Goal: Task Accomplishment & Management: Use online tool/utility

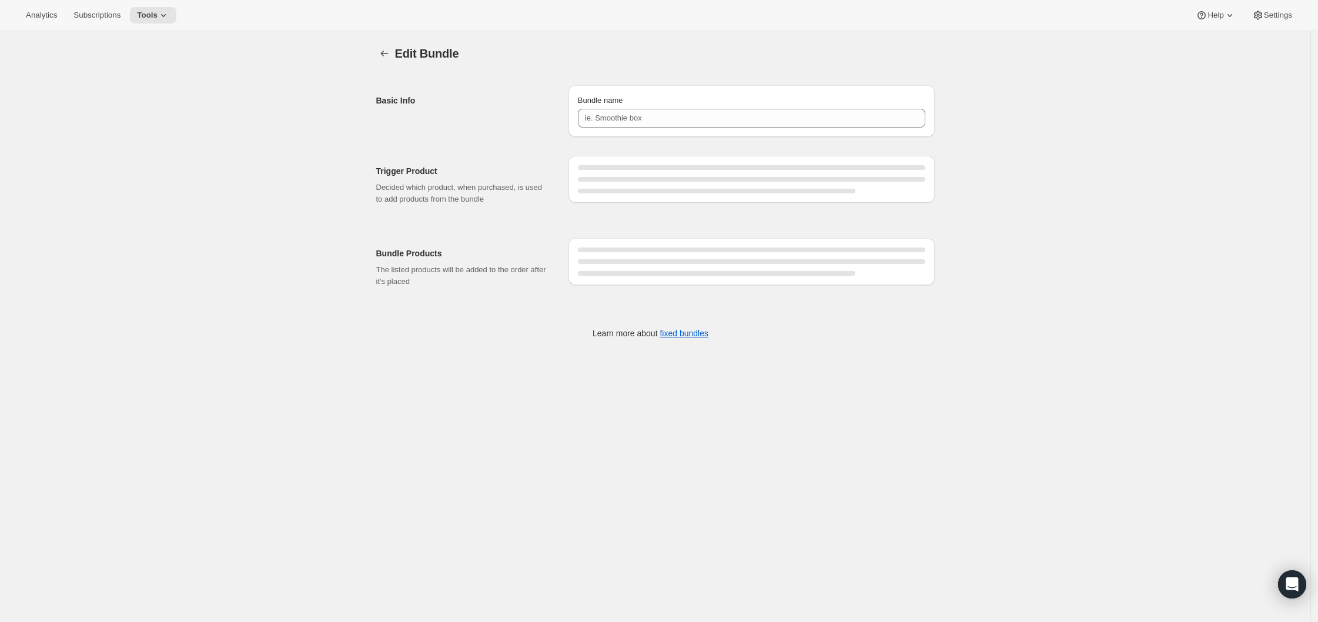
type input "Deluxe Celebration Gift Box - Custom Label Cabernet Sauvignon"
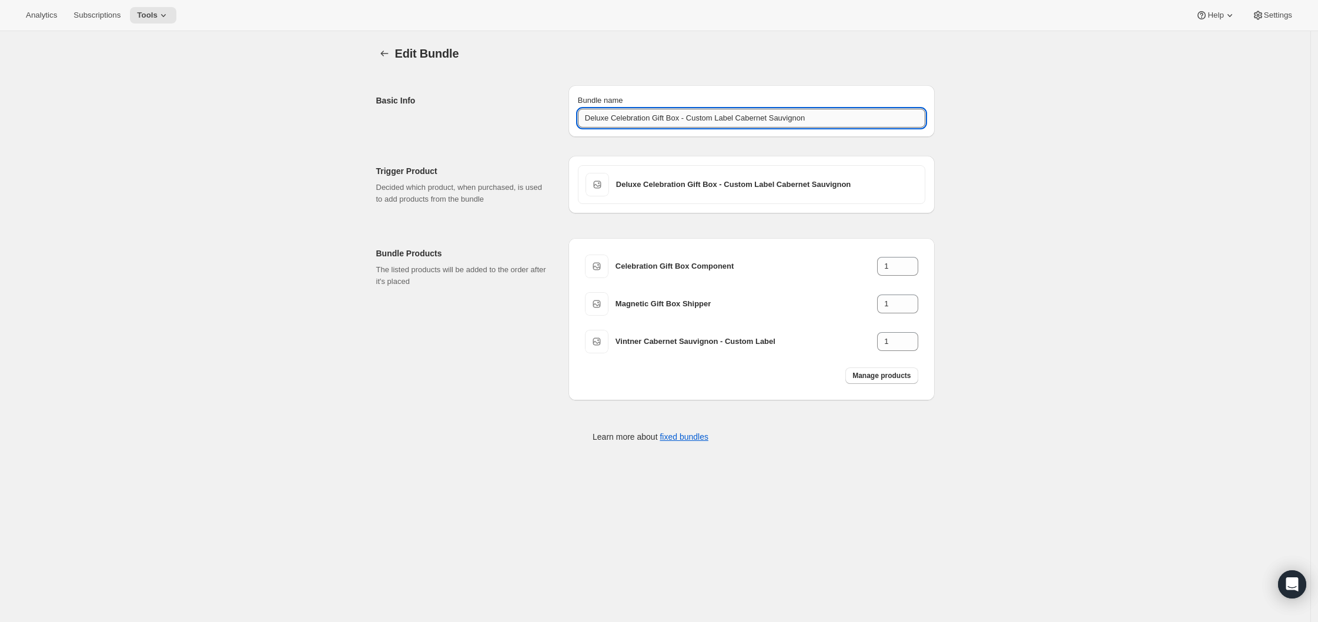
click at [810, 111] on input "Deluxe Celebration Gift Box - Custom Label Cabernet Sauvignon" at bounding box center [751, 118] width 347 height 19
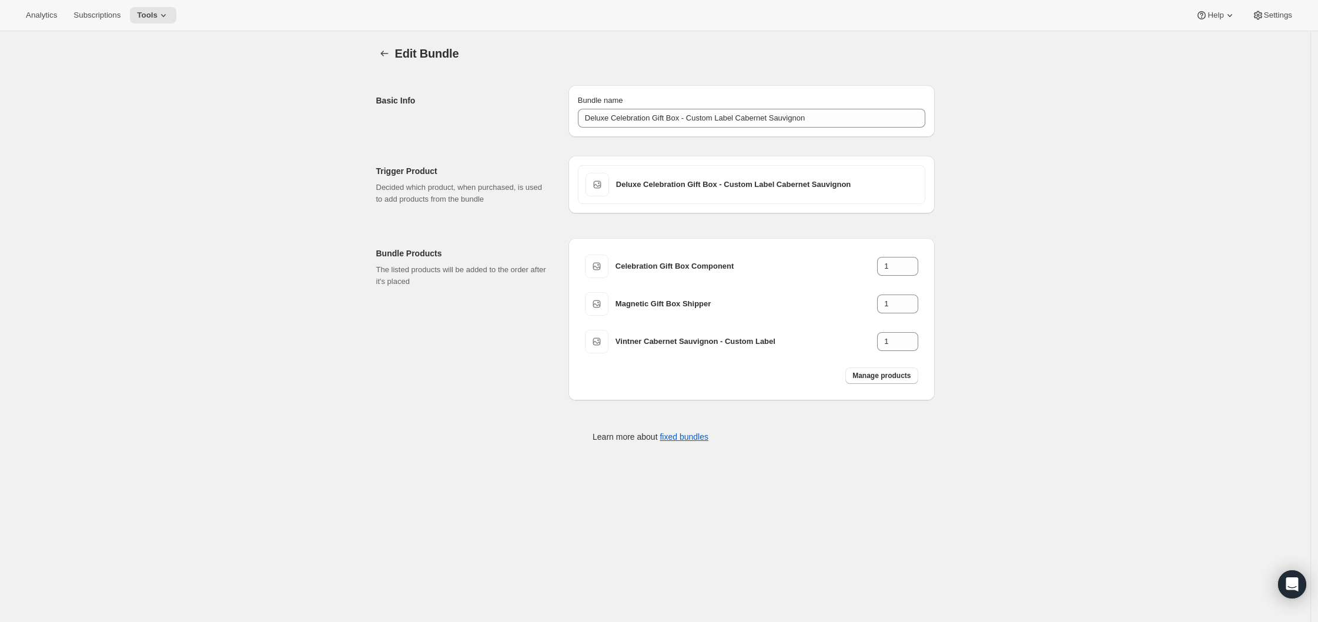
click at [1068, 147] on div "Edit Bundle. This page is ready Edit Bundle Basic Info Bundle name Deluxe Celeb…" at bounding box center [655, 251] width 1310 height 441
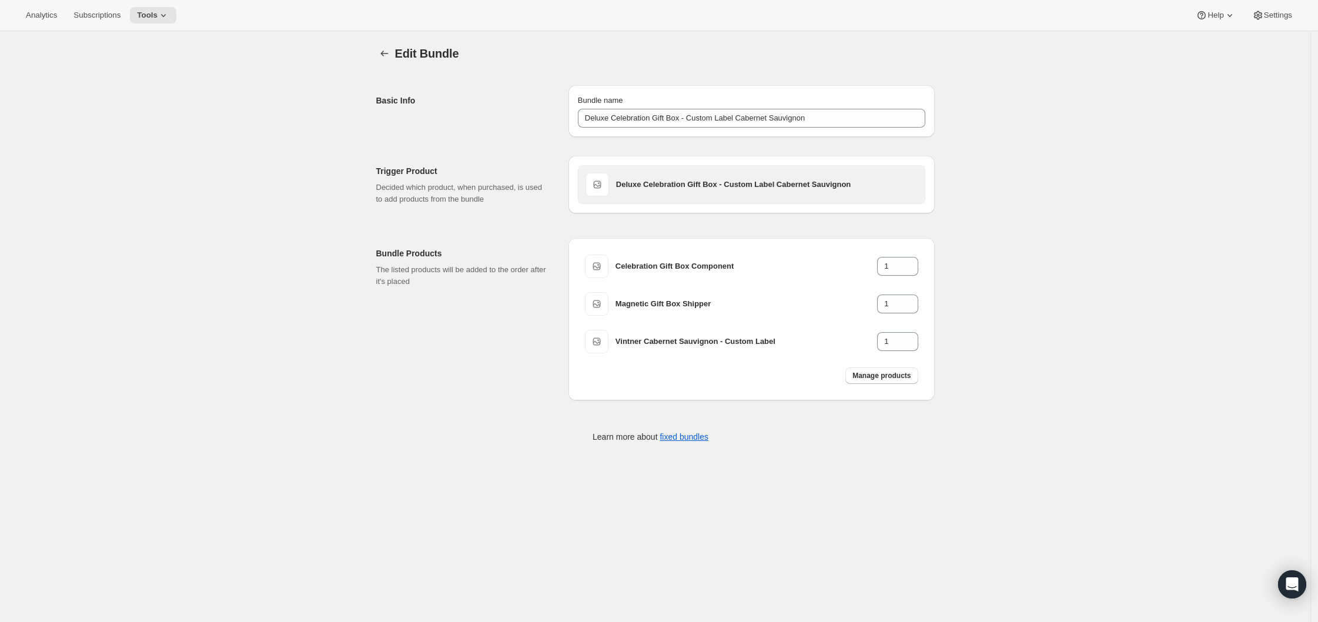
click at [706, 182] on h3 "Deluxe Celebration Gift Box - Custom Label Cabernet Sauvignon" at bounding box center [766, 185] width 301 height 12
